Goal: Navigation & Orientation: Find specific page/section

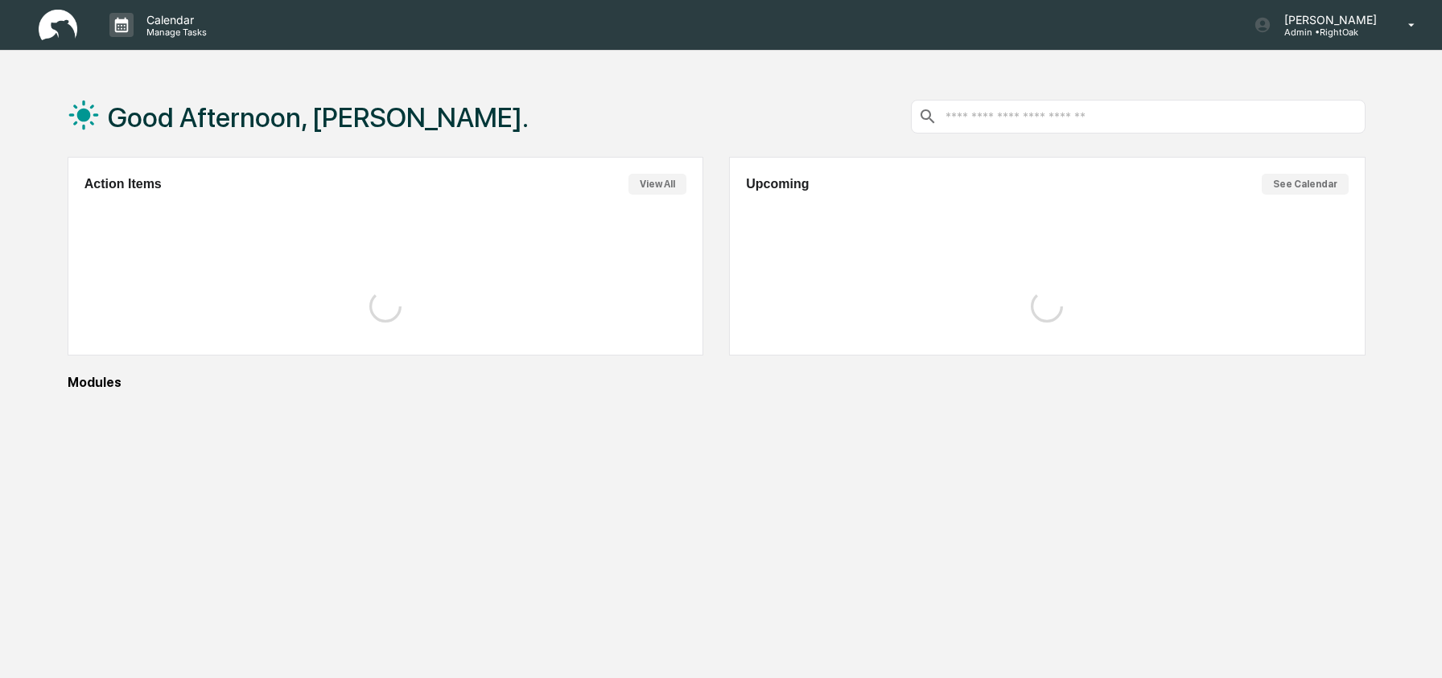
click at [1319, 32] on p "Admin • RightOak" at bounding box center [1327, 32] width 113 height 11
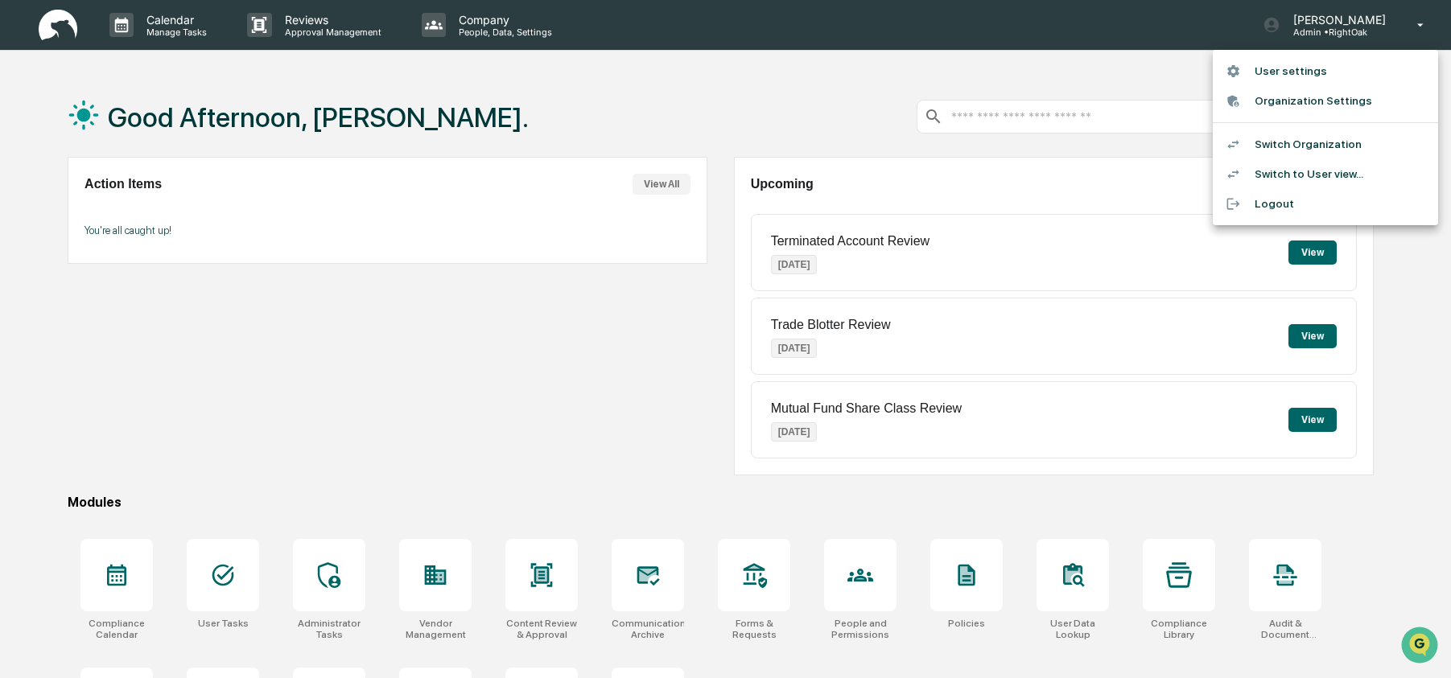
click at [1326, 175] on li "Switch to User view..." at bounding box center [1324, 174] width 225 height 30
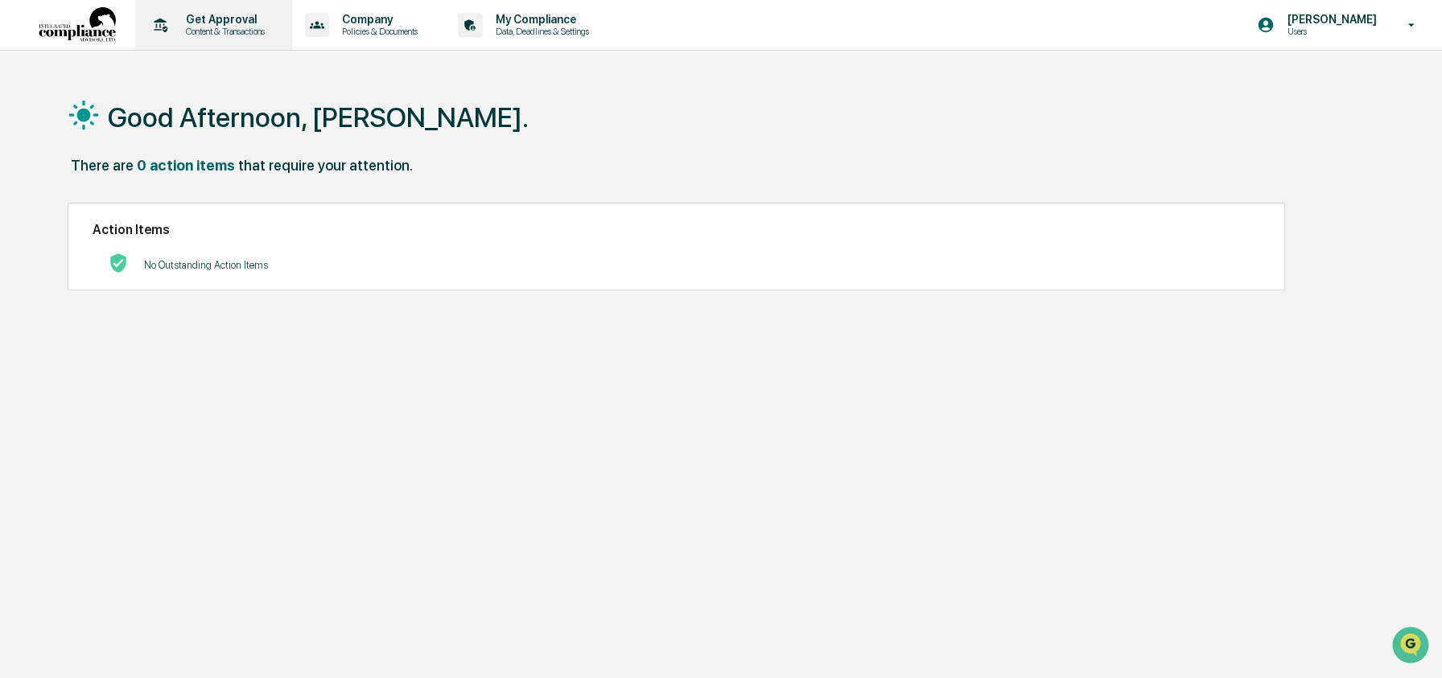
click at [211, 38] on div "Get Approval Content & Transactions" at bounding box center [212, 25] width 141 height 50
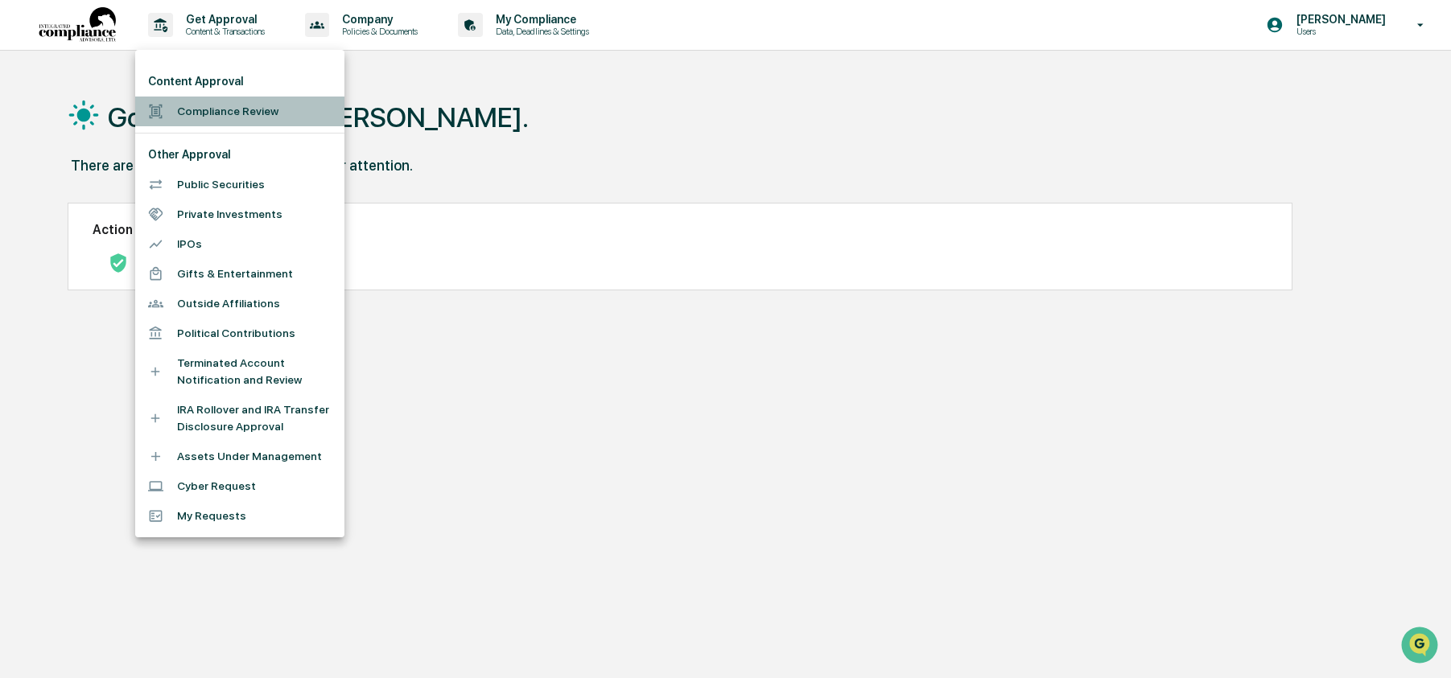
click at [248, 118] on li "Compliance Review" at bounding box center [239, 112] width 209 height 30
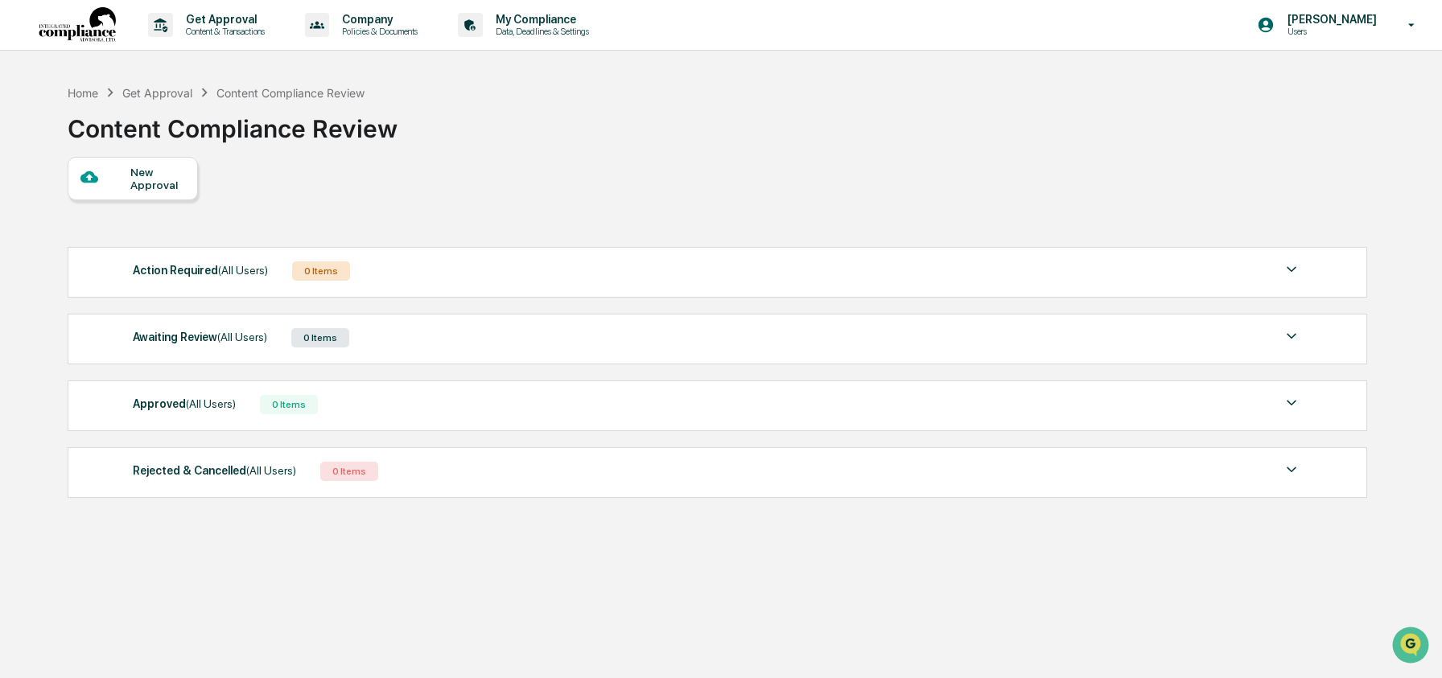
click at [226, 274] on span "(All Users)" at bounding box center [243, 270] width 50 height 13
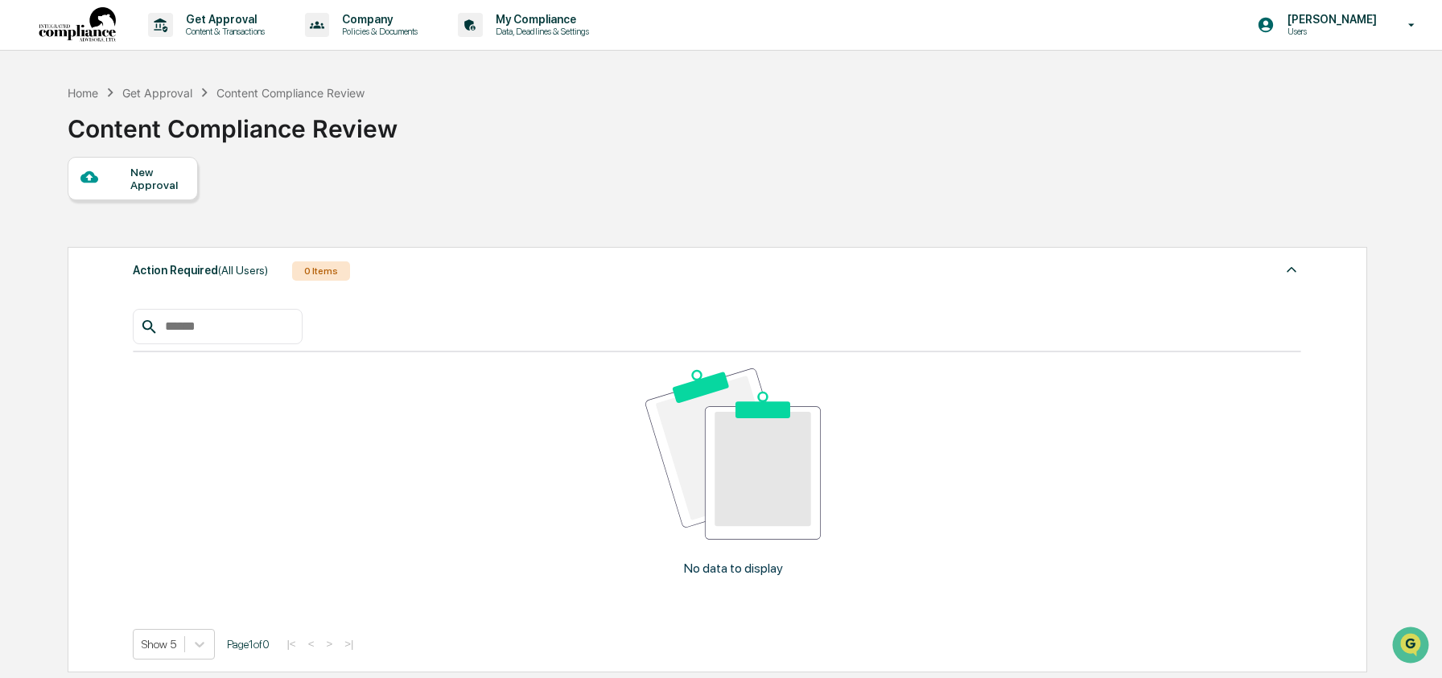
click at [438, 282] on div "Action Required (All Users) 0 Items" at bounding box center [717, 271] width 1168 height 23
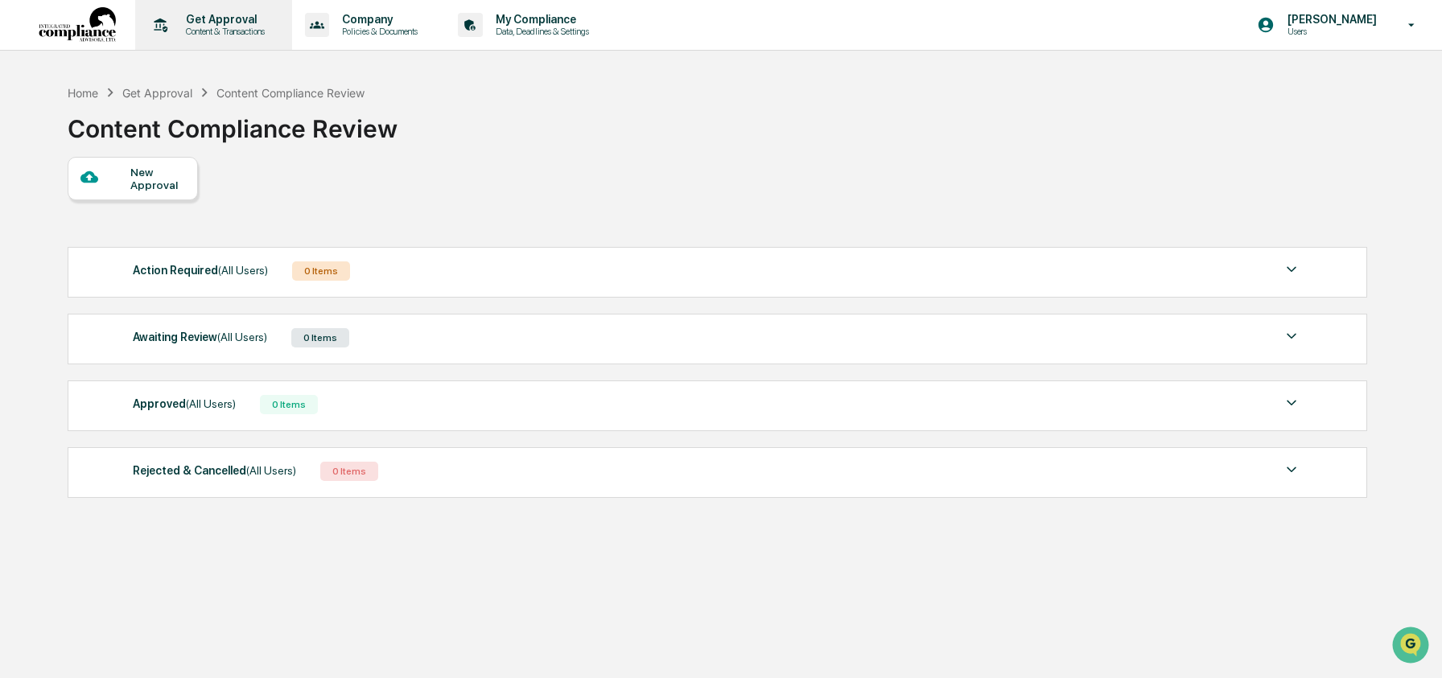
click at [196, 40] on div "Get Approval Content & Transactions" at bounding box center [212, 25] width 141 height 50
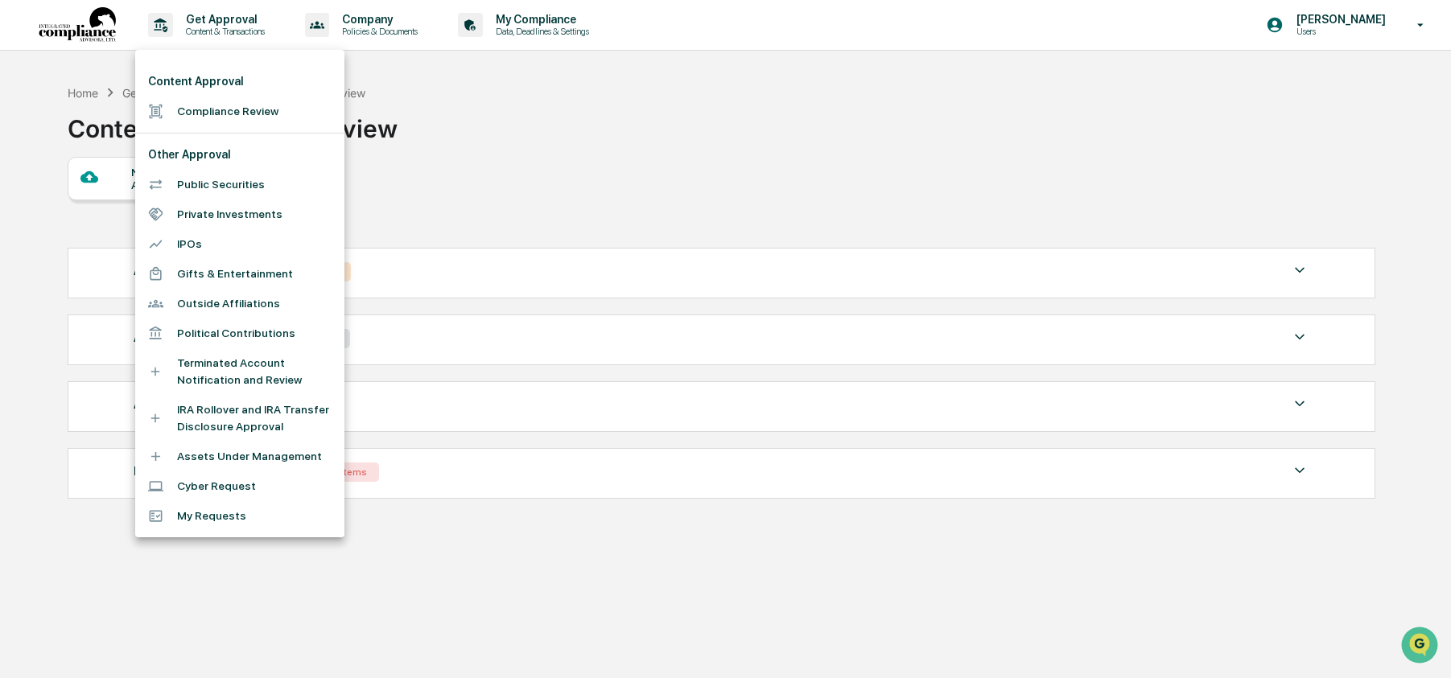
click at [475, 187] on div at bounding box center [725, 339] width 1451 height 678
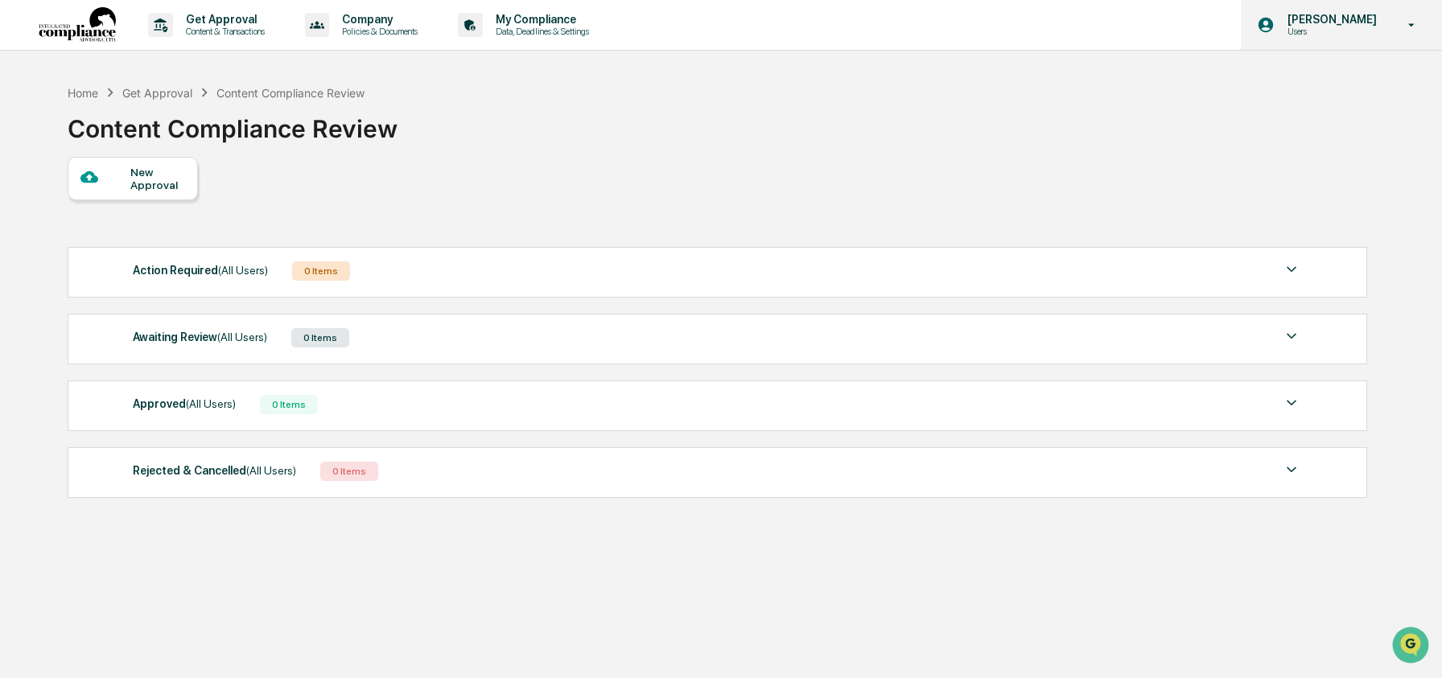
click at [1324, 26] on p "[PERSON_NAME]" at bounding box center [1329, 19] width 110 height 13
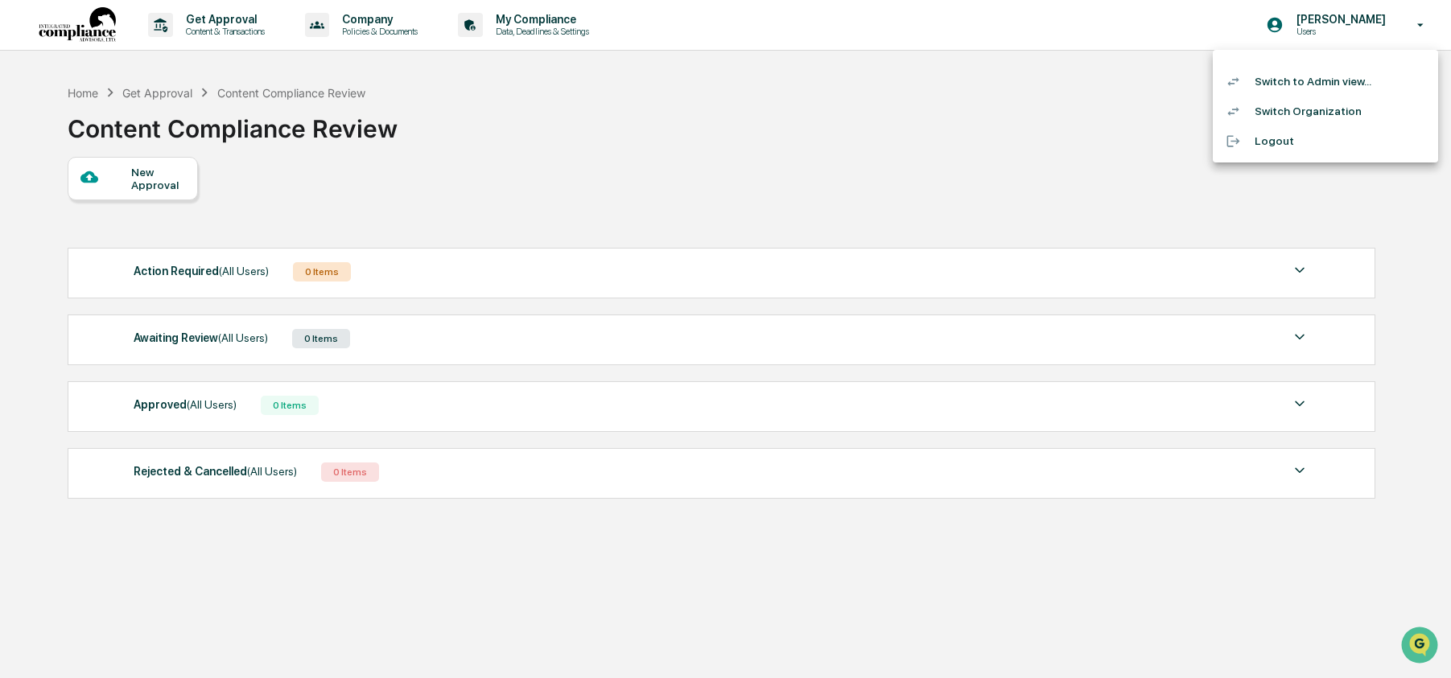
click at [1295, 81] on li "Switch to Admin view..." at bounding box center [1324, 82] width 225 height 30
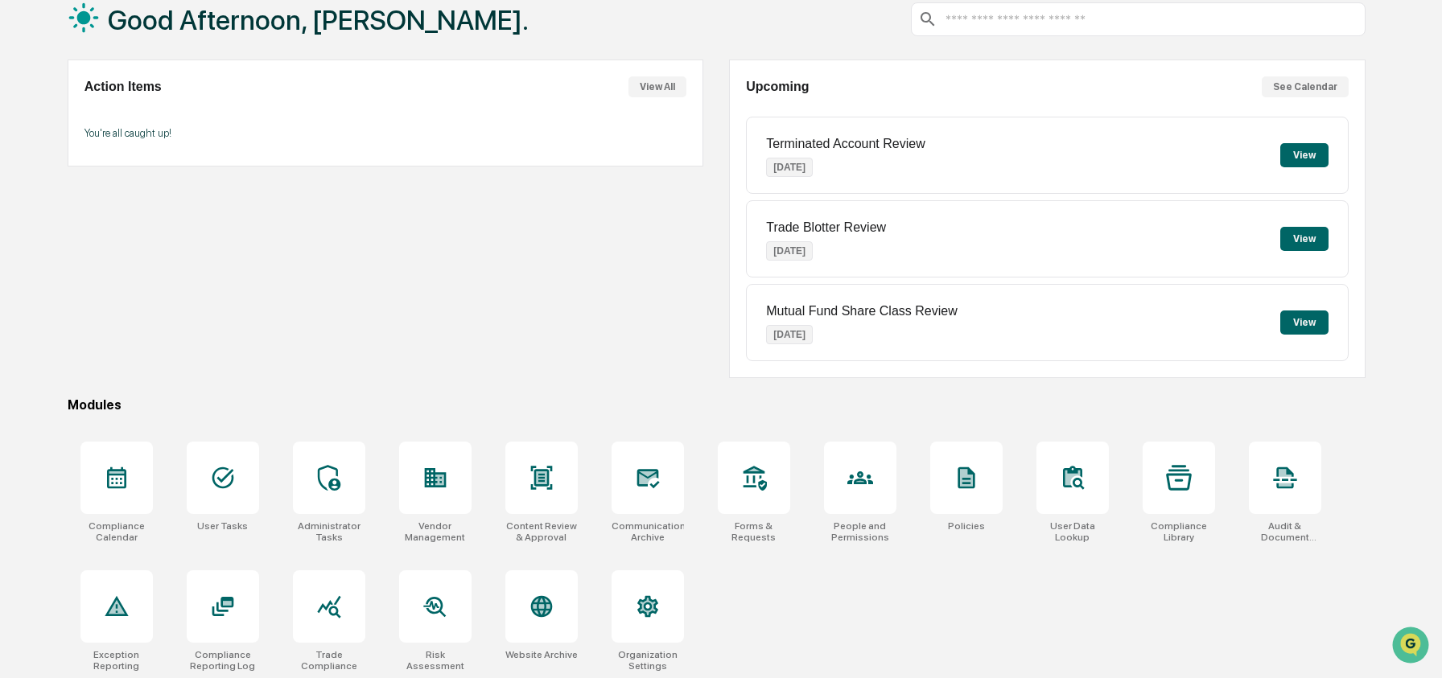
scroll to position [104, 0]
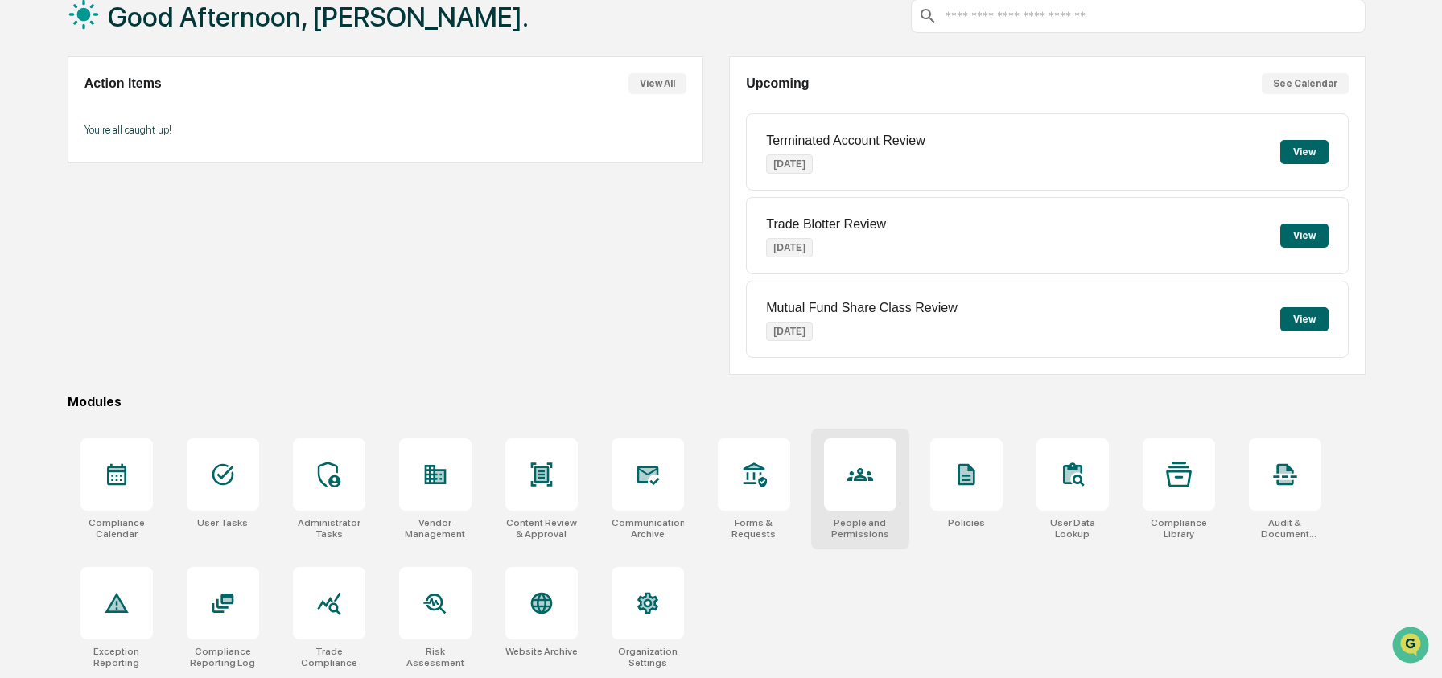
click at [858, 480] on icon at bounding box center [860, 475] width 26 height 26
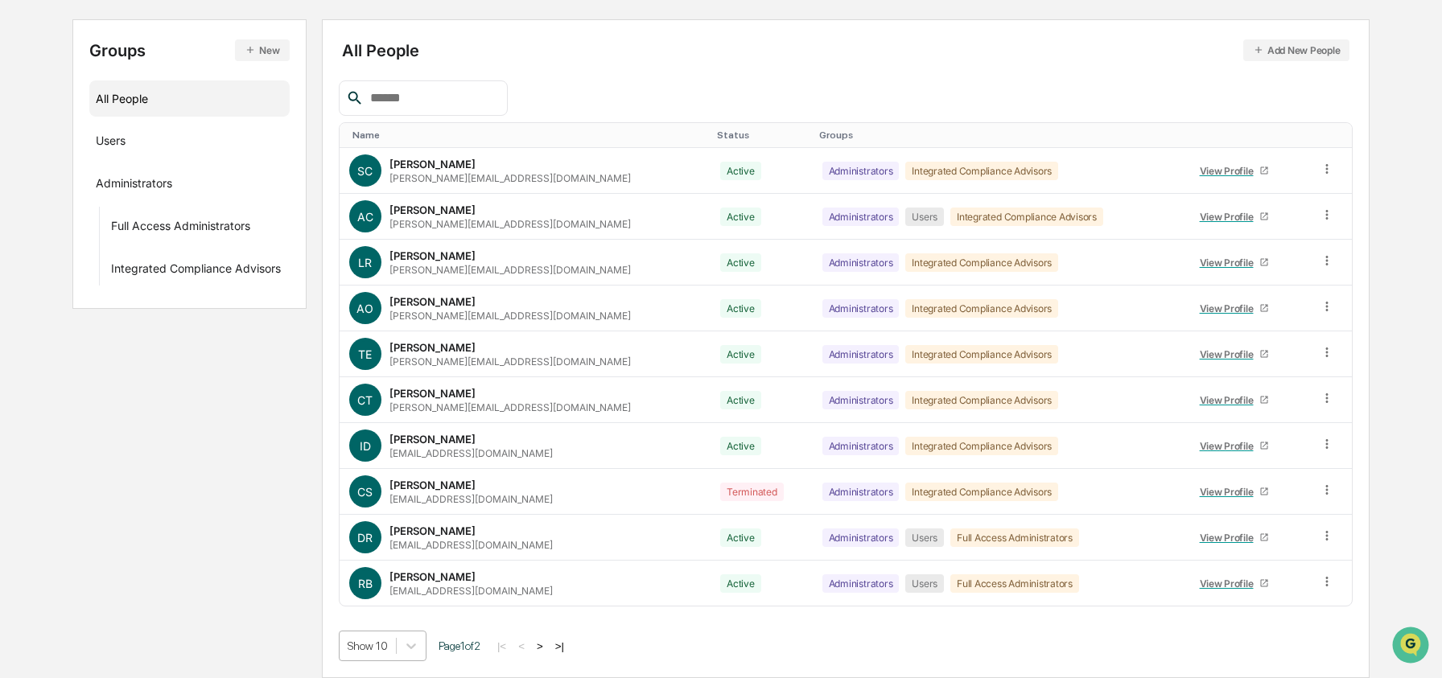
click at [393, 646] on body "Calendar Manage Tasks Reviews Approval Management Company People, Data, Setting…" at bounding box center [721, 258] width 1442 height 840
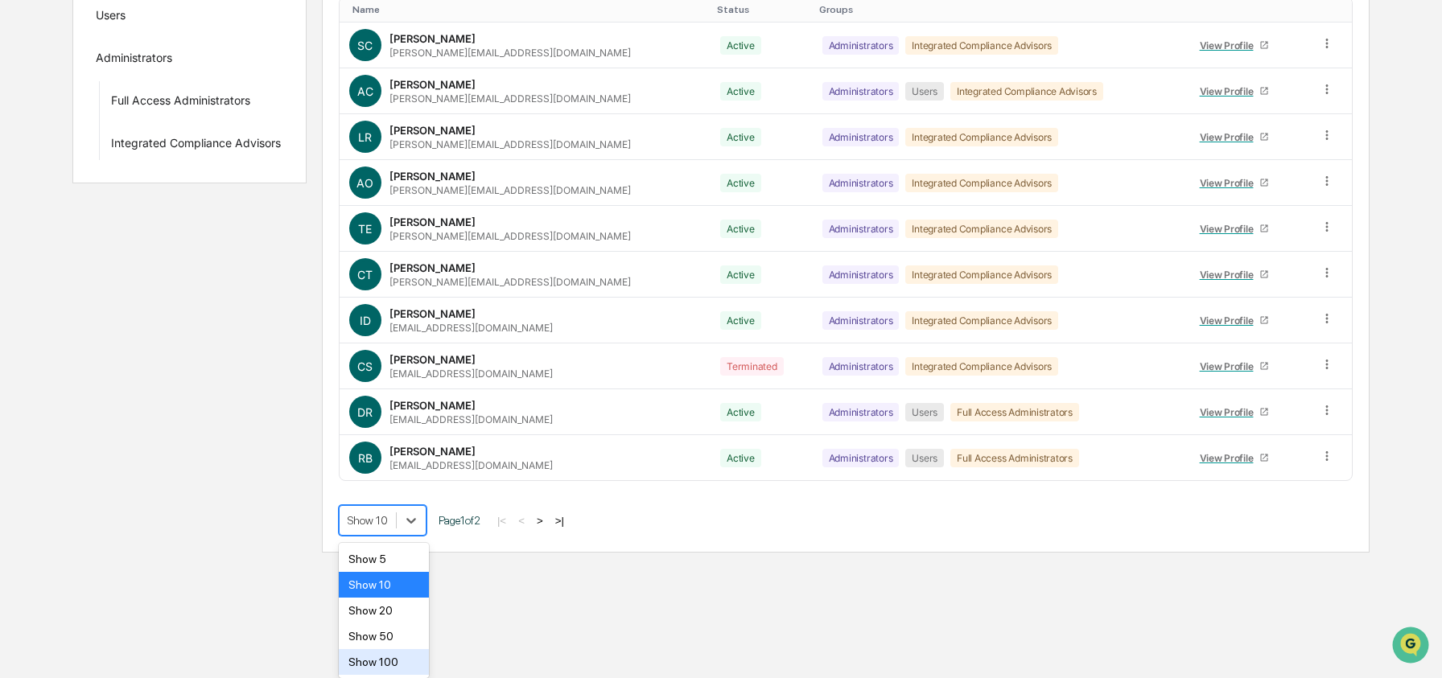
click at [392, 636] on div "Show 50" at bounding box center [384, 636] width 91 height 26
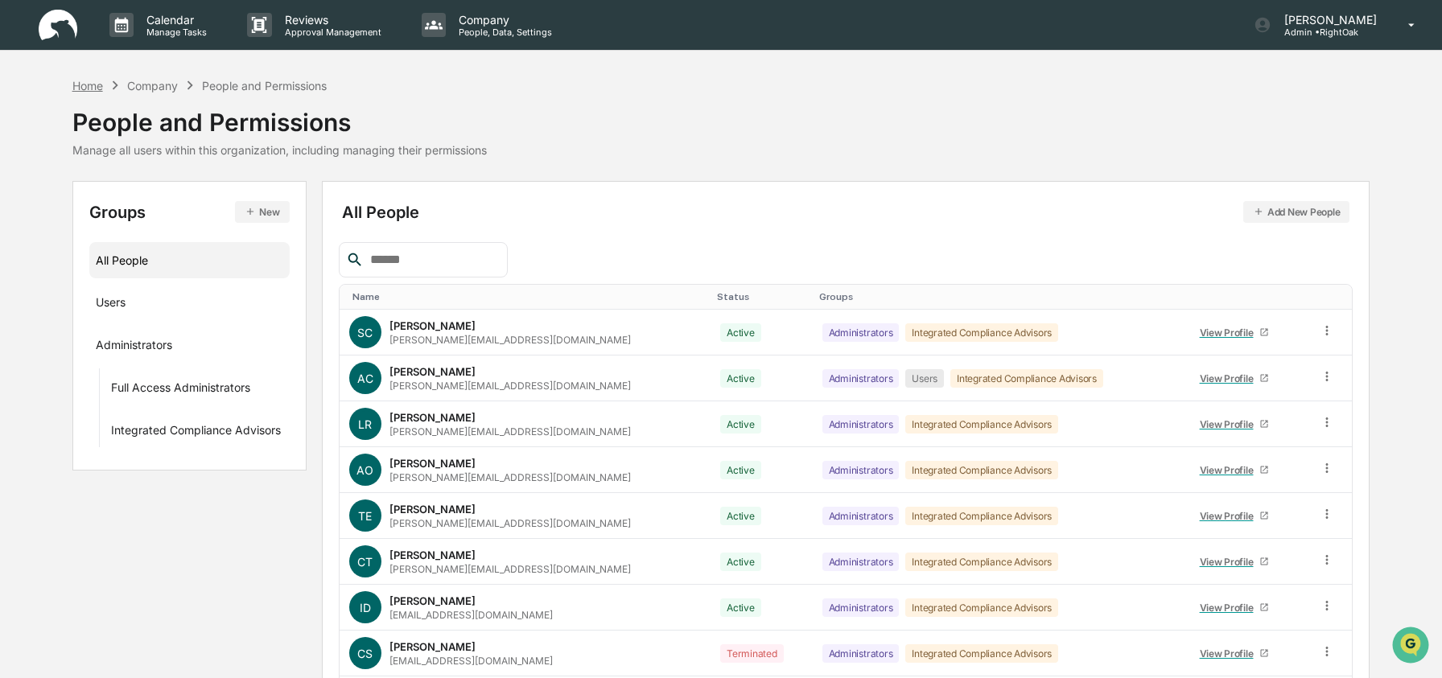
click at [103, 86] on div "Home" at bounding box center [87, 86] width 31 height 14
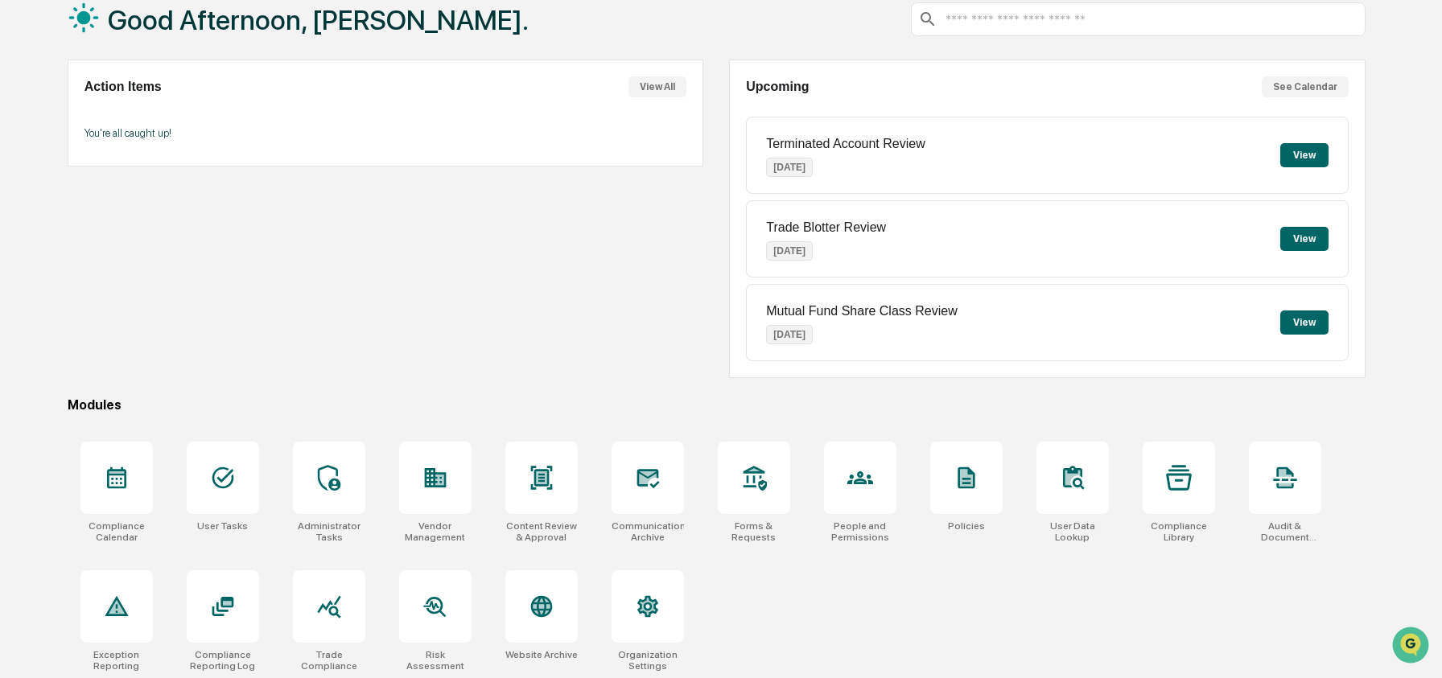
scroll to position [104, 0]
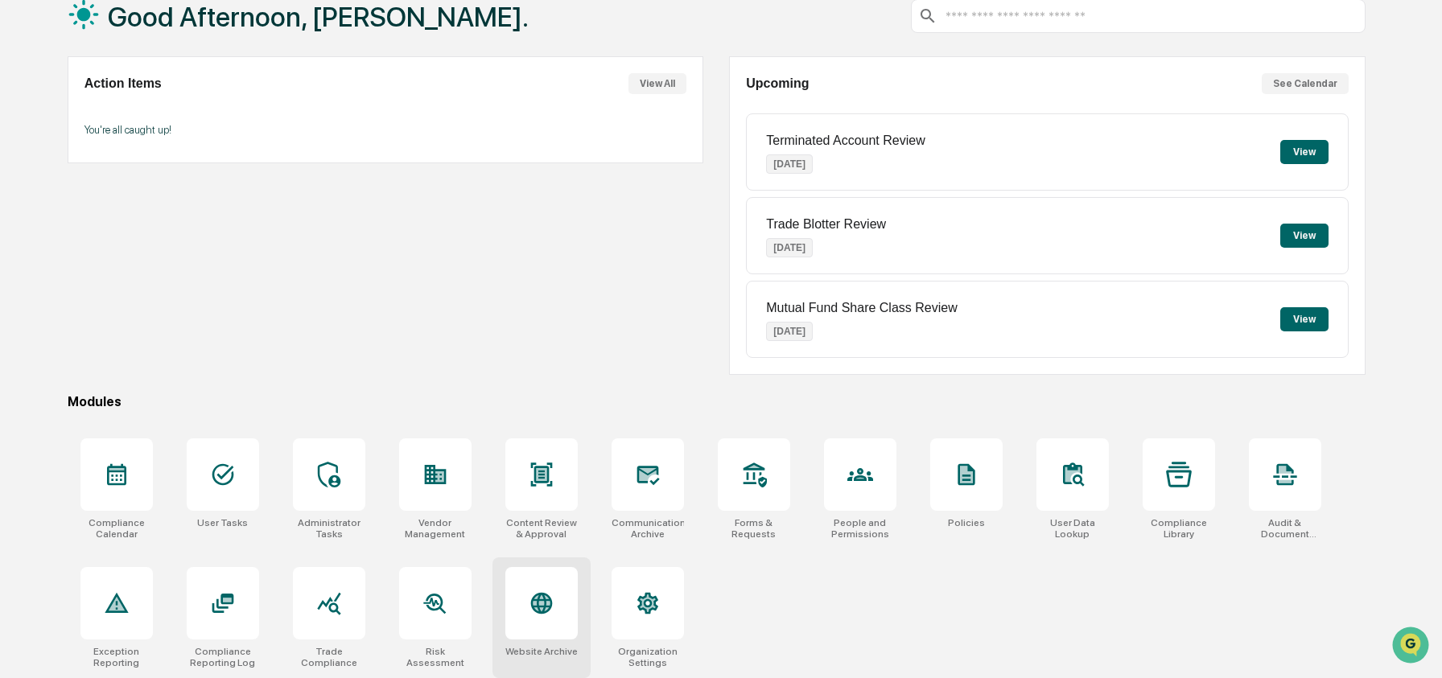
click at [548, 597] on icon at bounding box center [541, 604] width 22 height 22
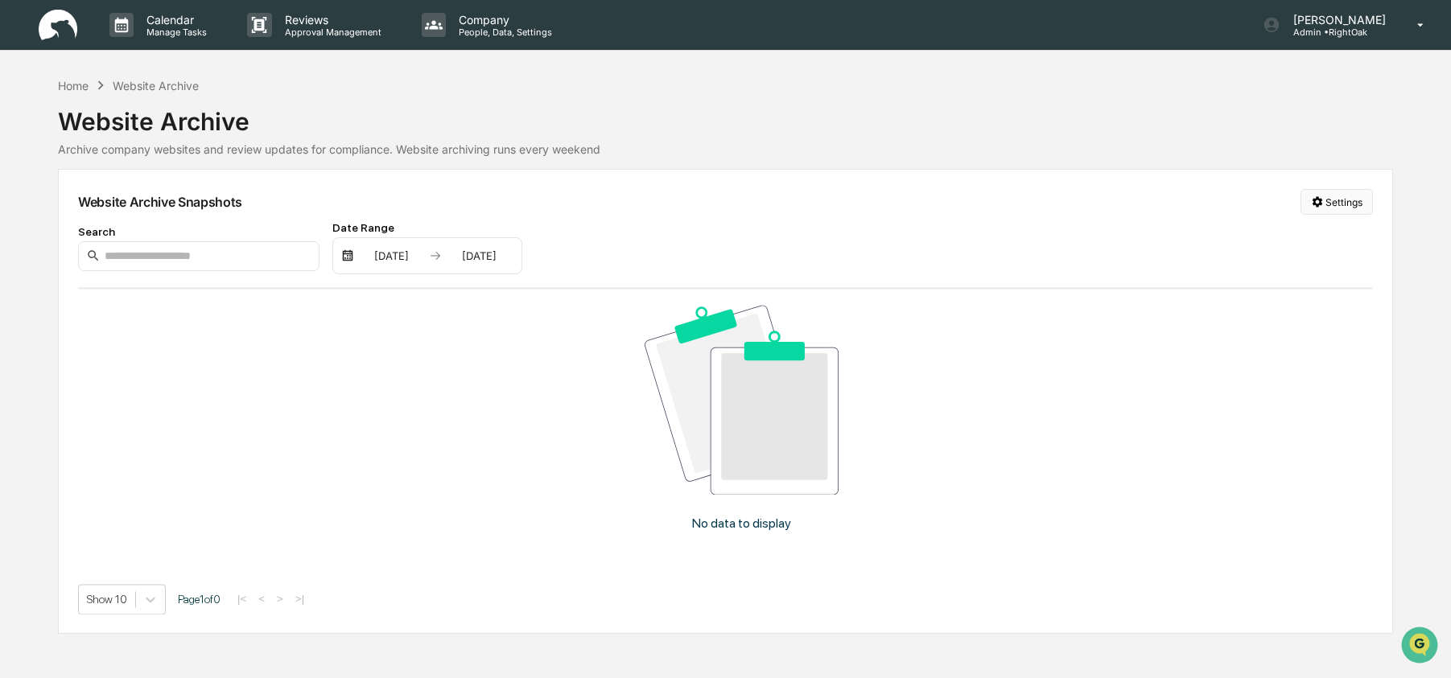
click at [1316, 199] on html "Calendar Manage Tasks Reviews Approval Management Company People, Data, Setting…" at bounding box center [725, 339] width 1451 height 678
click at [1270, 245] on div "Manage Archived Websites" at bounding box center [1333, 235] width 181 height 26
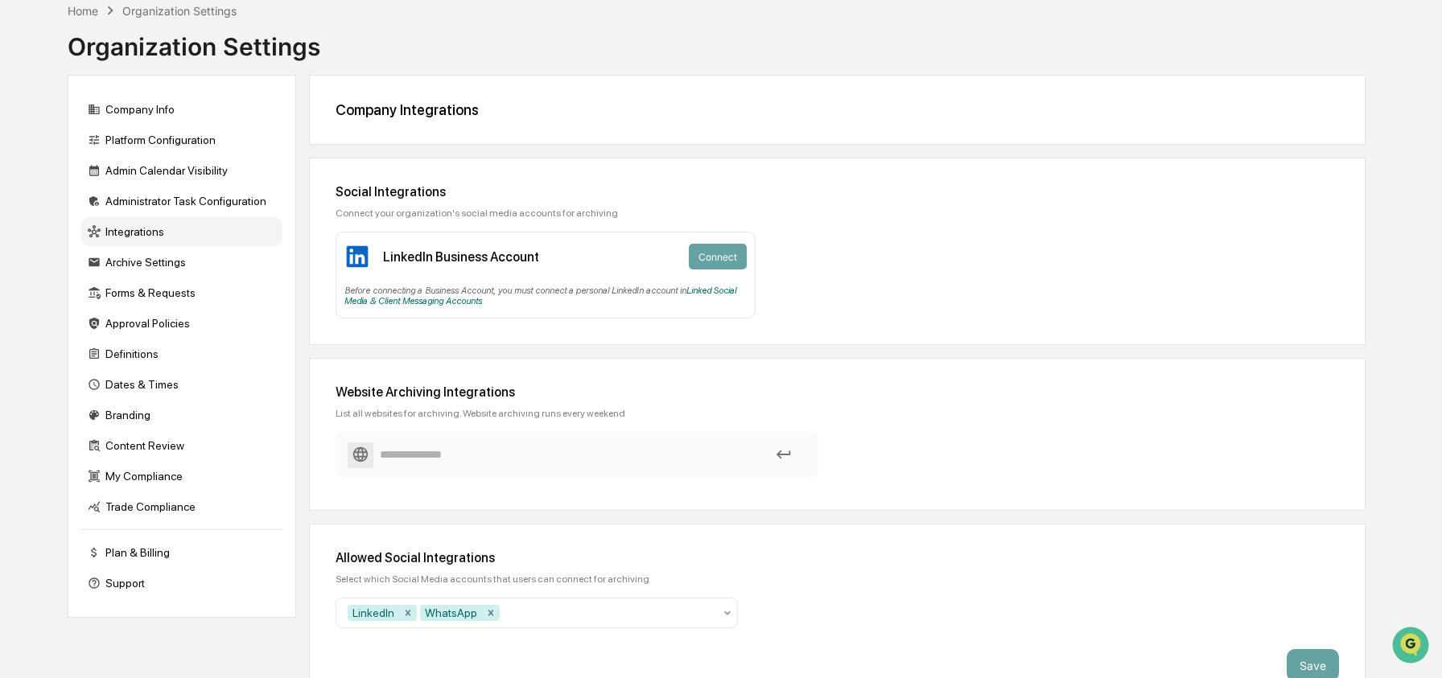
scroll to position [101, 0]
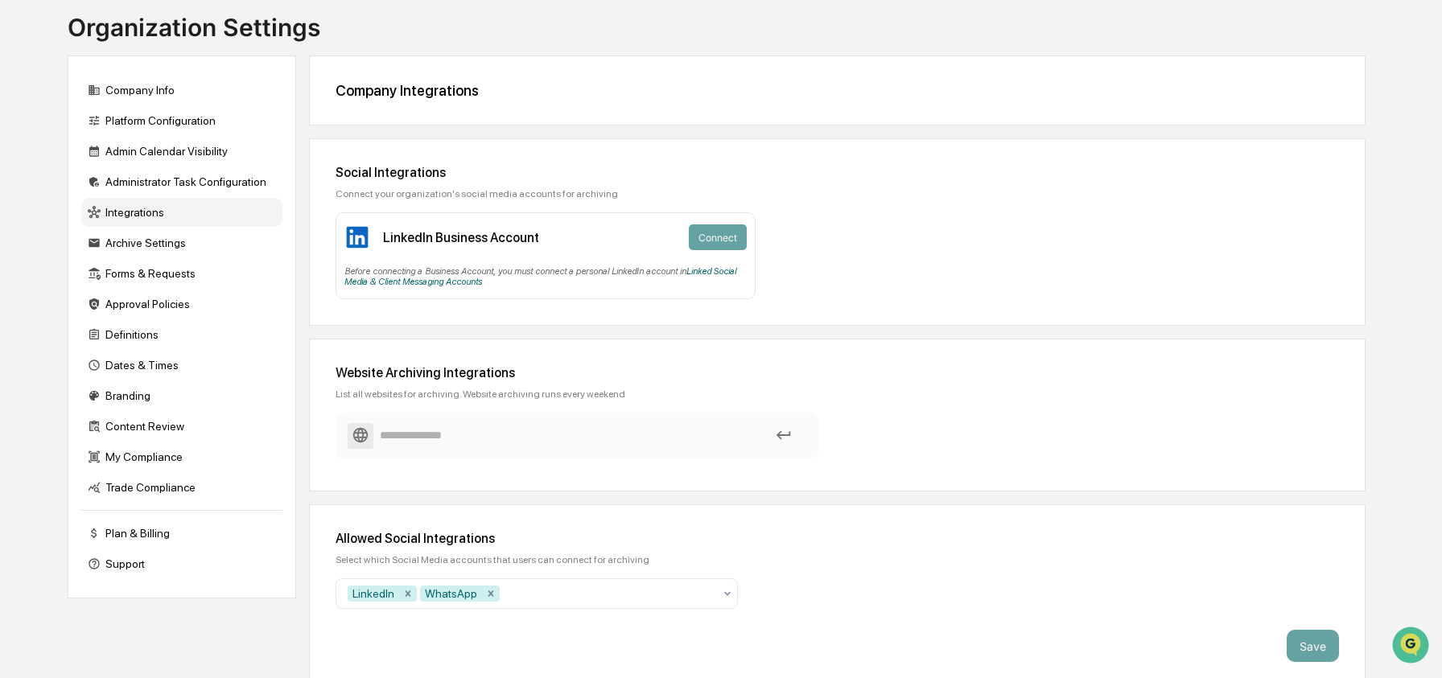
click at [490, 450] on input at bounding box center [577, 436] width 459 height 28
click at [397, 480] on div "Website Archiving Integrations List all websites for archiving. Website archivi…" at bounding box center [837, 415] width 1056 height 153
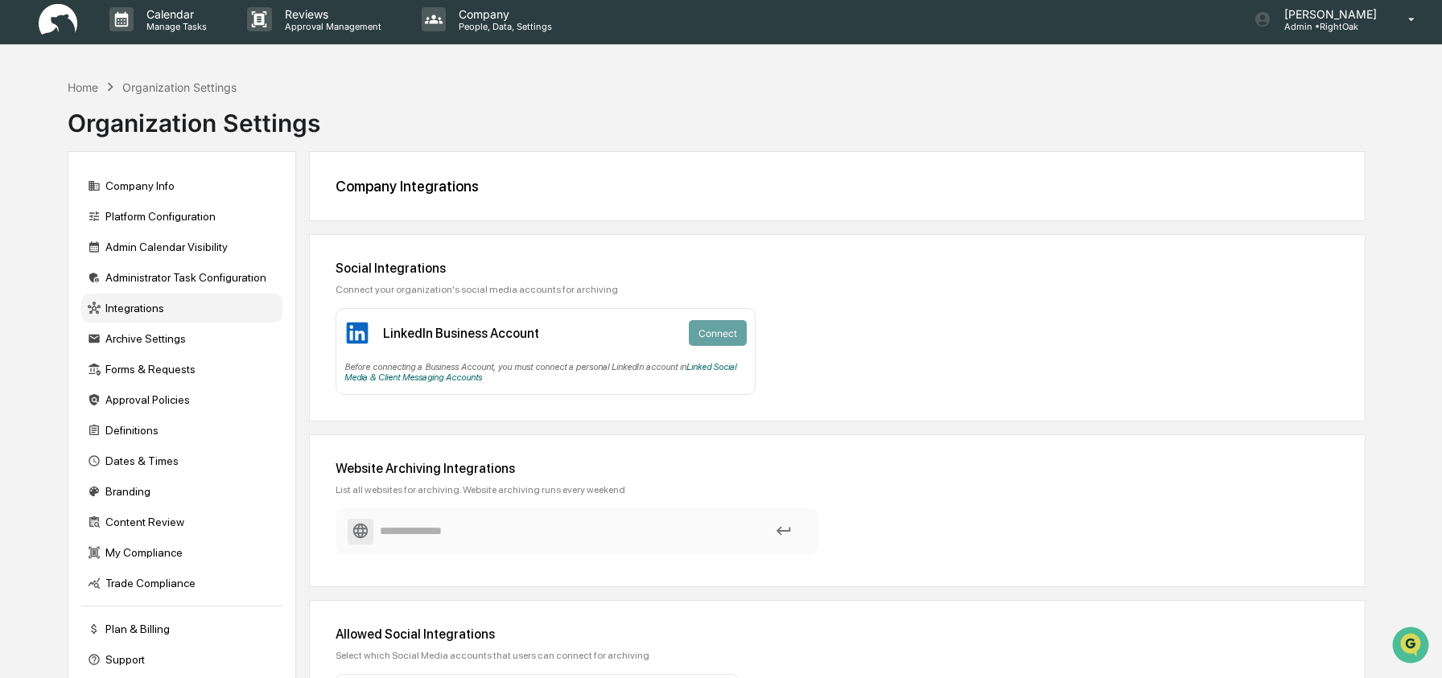
scroll to position [0, 0]
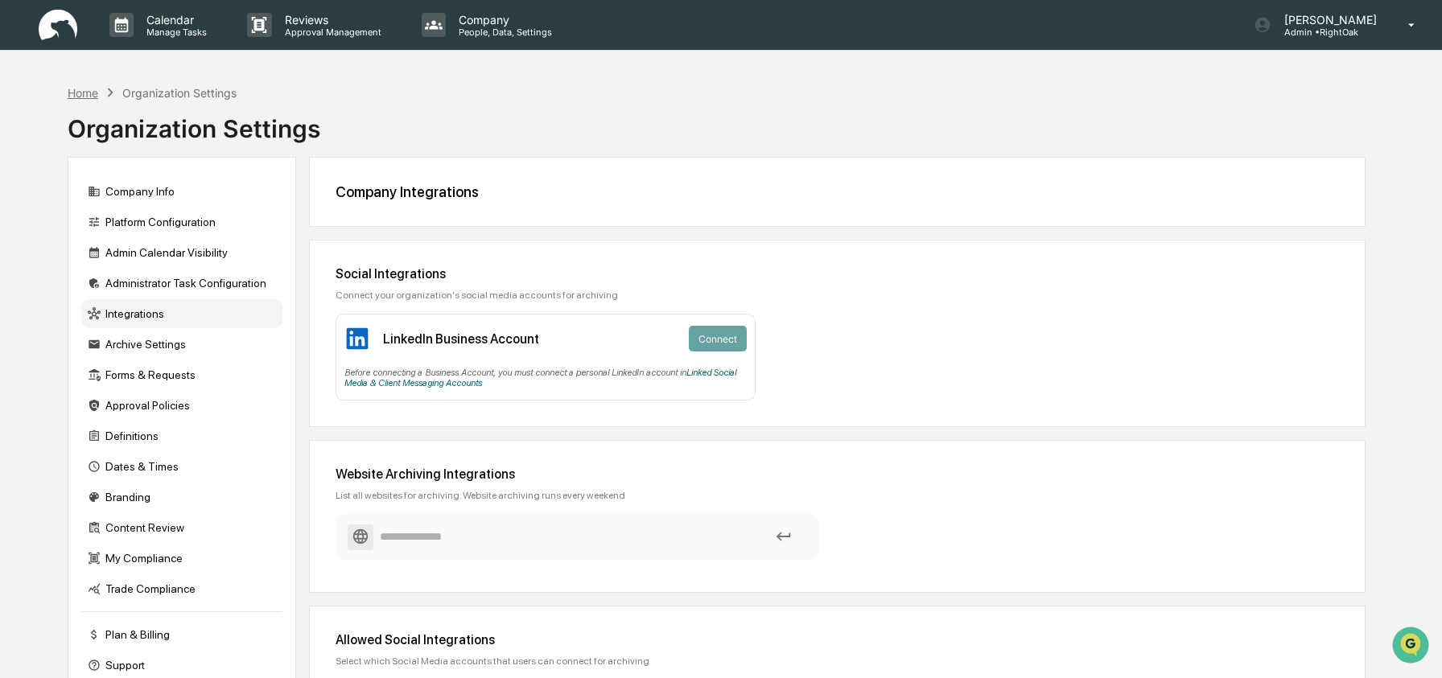
click at [90, 96] on div "Home" at bounding box center [83, 93] width 31 height 14
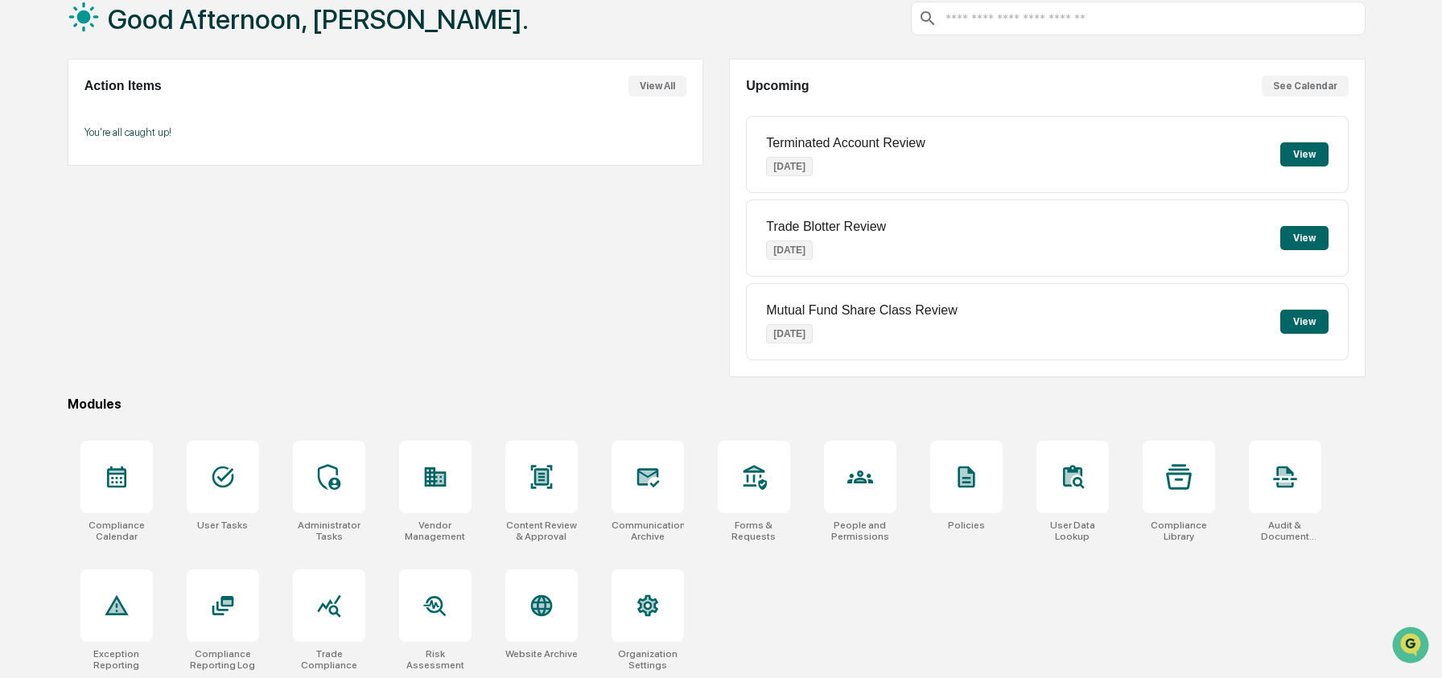
scroll to position [104, 0]
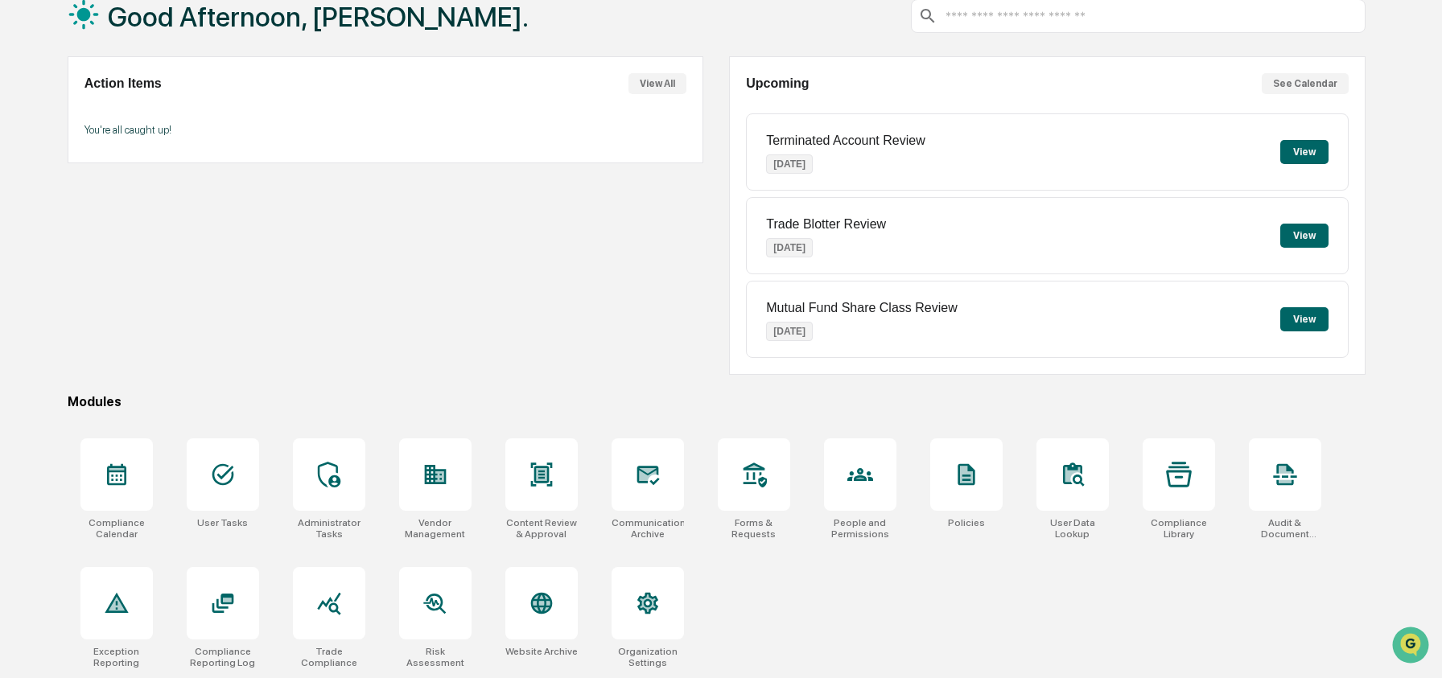
click at [897, 606] on div "Compliance Calendar User Tasks Administrator Tasks Vendor Management Content Re…" at bounding box center [717, 553] width 1298 height 249
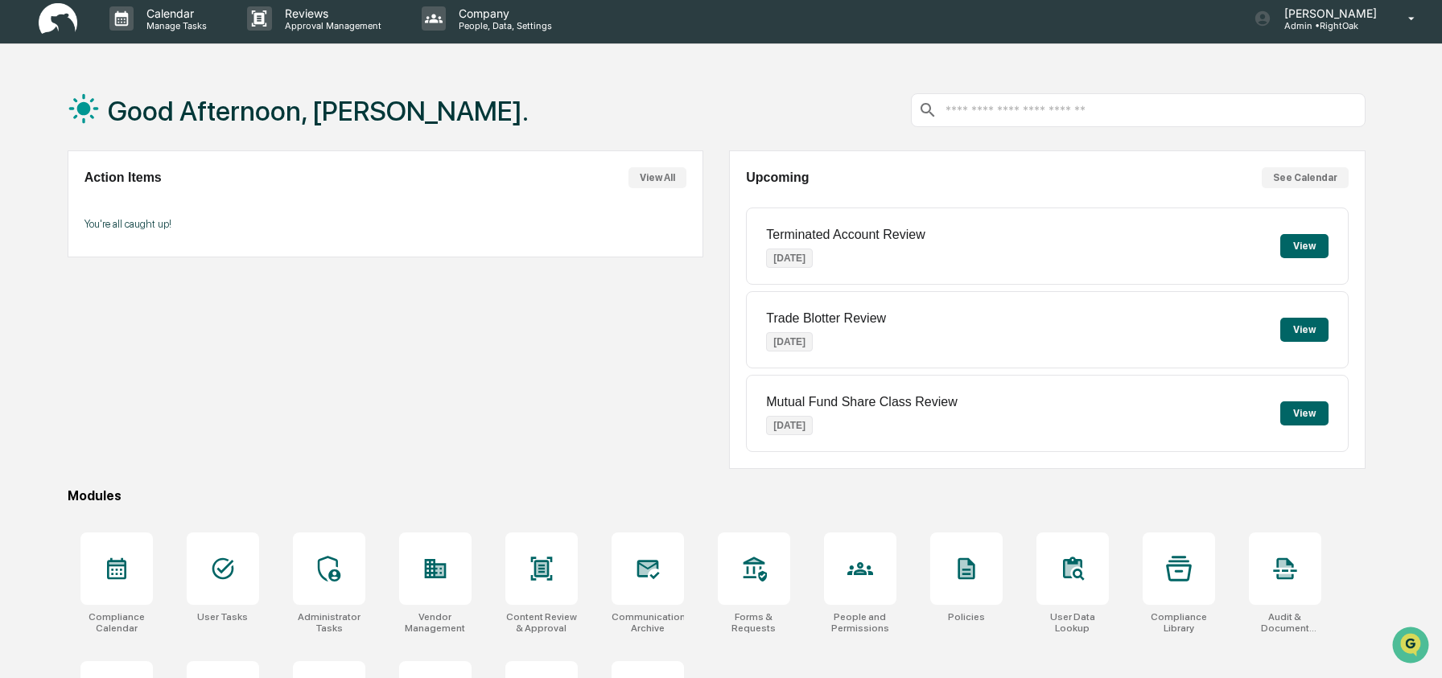
scroll to position [0, 0]
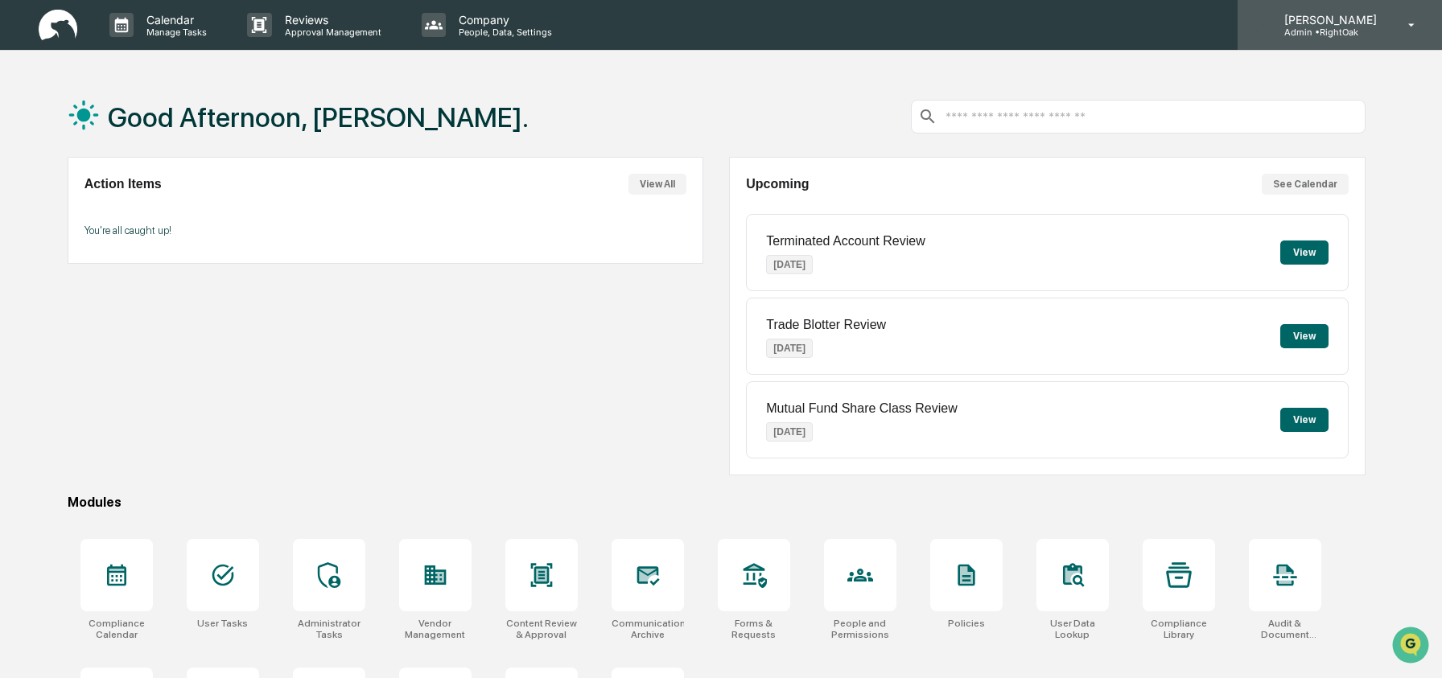
click at [1345, 25] on p "[PERSON_NAME]" at bounding box center [1327, 20] width 113 height 14
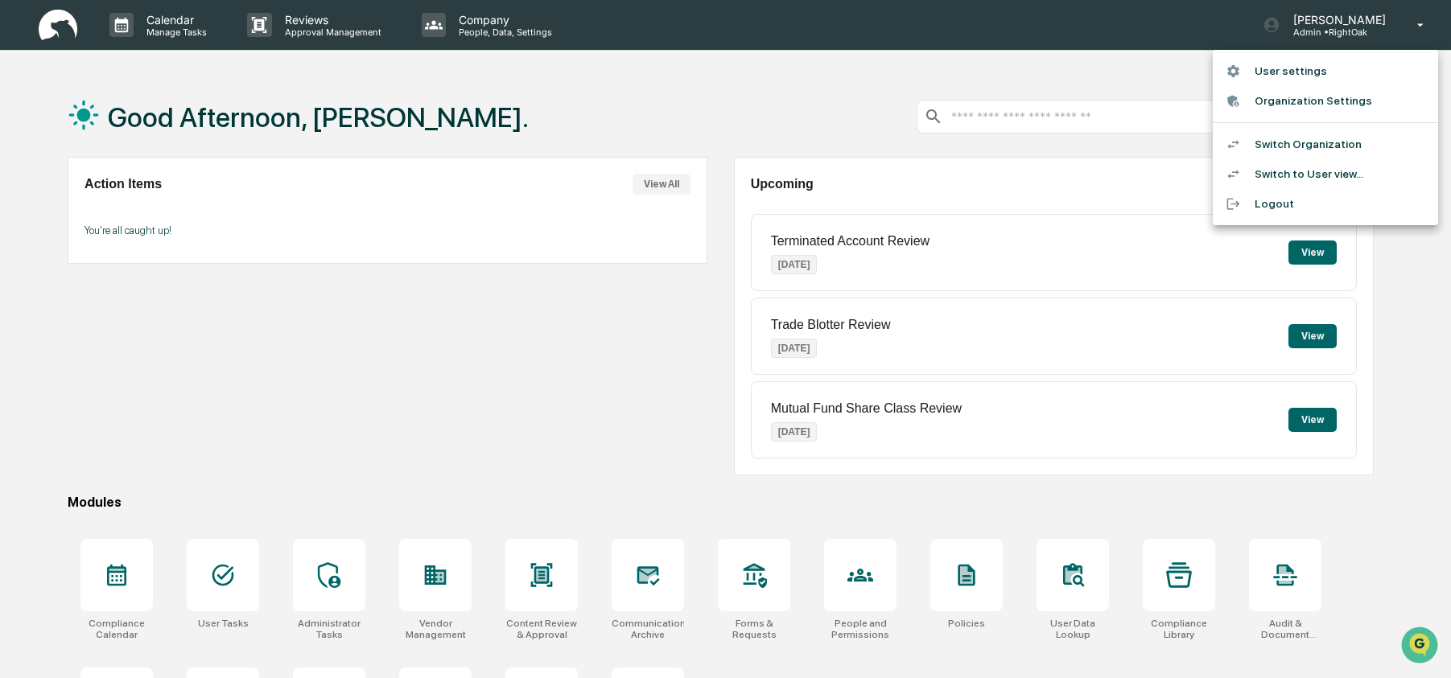
click at [1327, 145] on li "Switch Organization" at bounding box center [1324, 145] width 225 height 30
